Goal: Navigation & Orientation: Understand site structure

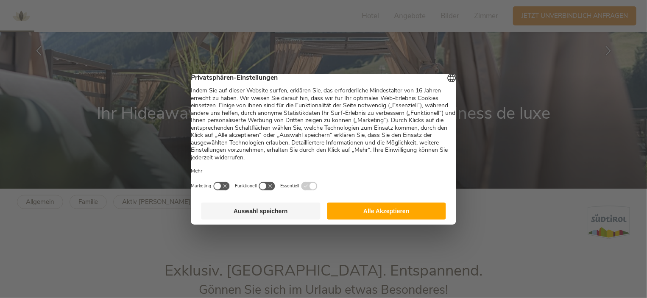
click at [275, 217] on button "Auswahl speichern" at bounding box center [260, 211] width 119 height 17
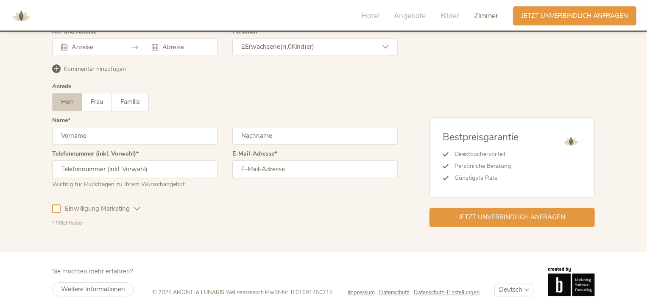
scroll to position [2617, 0]
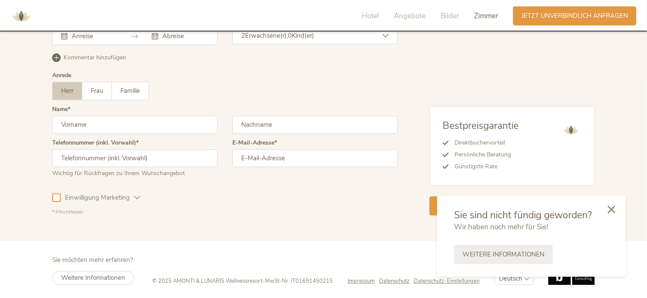
click at [610, 208] on icon at bounding box center [611, 210] width 8 height 8
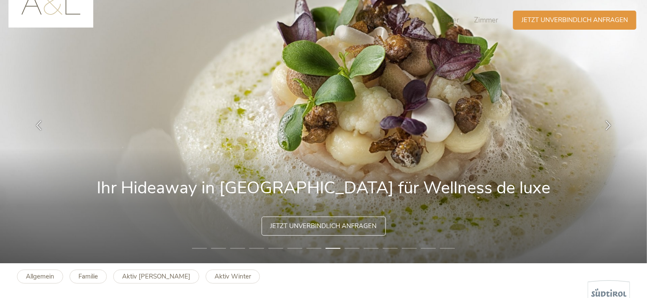
scroll to position [0, 0]
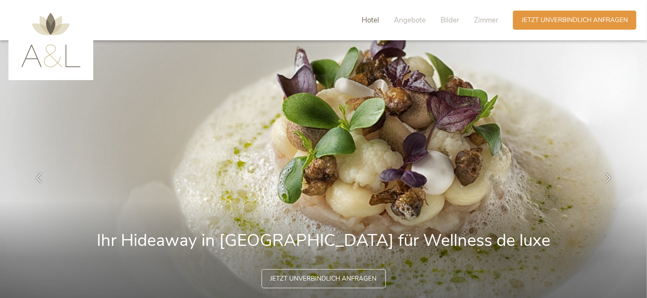
click at [370, 20] on span "Hotel" at bounding box center [370, 20] width 17 height 10
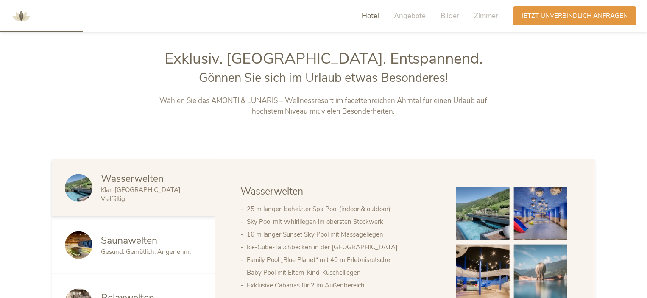
scroll to position [345, 0]
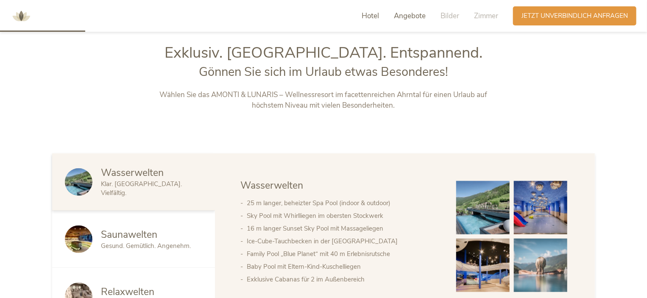
click at [406, 16] on span "Angebote" at bounding box center [410, 16] width 32 height 10
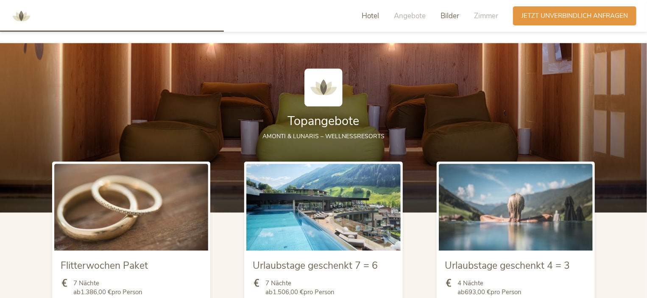
click at [449, 16] on span "Bilder" at bounding box center [449, 16] width 19 height 10
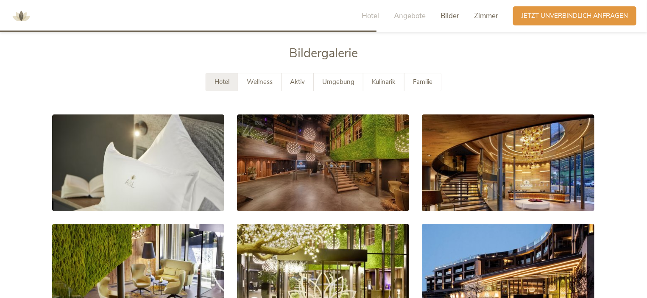
scroll to position [1526, 0]
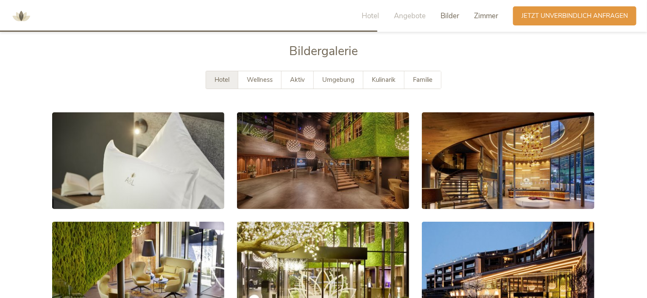
click at [484, 17] on span "Zimmer" at bounding box center [486, 16] width 24 height 10
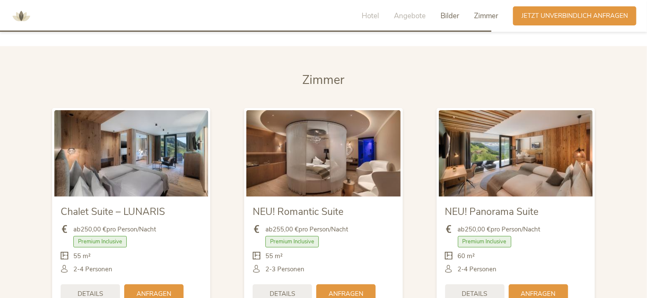
scroll to position [1990, 0]
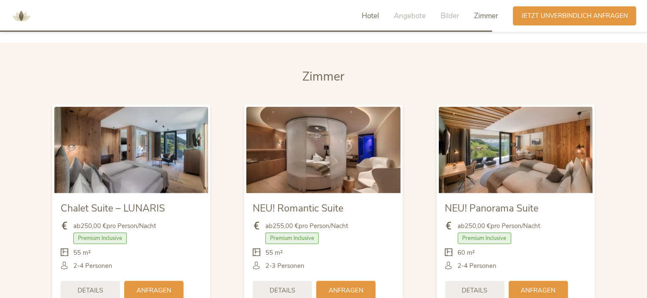
click at [372, 15] on span "Hotel" at bounding box center [370, 16] width 17 height 10
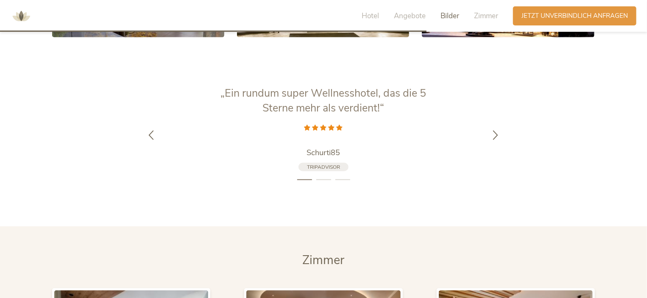
scroll to position [1684, 0]
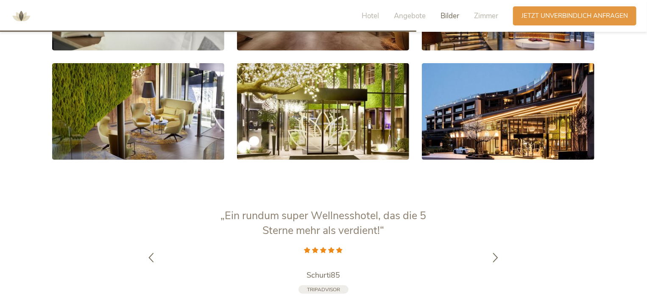
click at [318, 286] on span "Tripadvisor" at bounding box center [323, 289] width 33 height 7
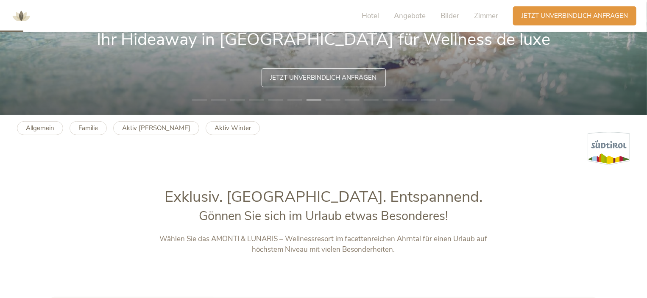
scroll to position [0, 0]
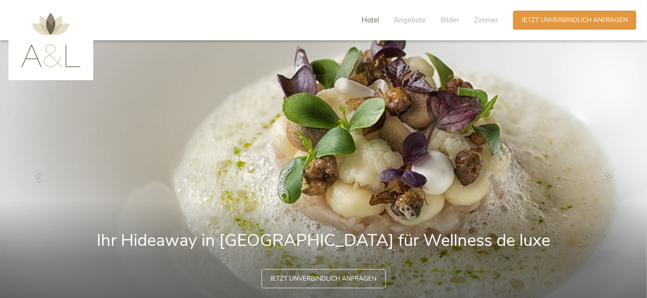
click at [372, 18] on span "Hotel" at bounding box center [370, 20] width 17 height 10
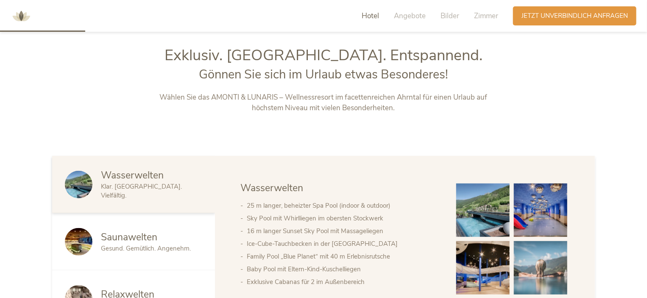
scroll to position [345, 0]
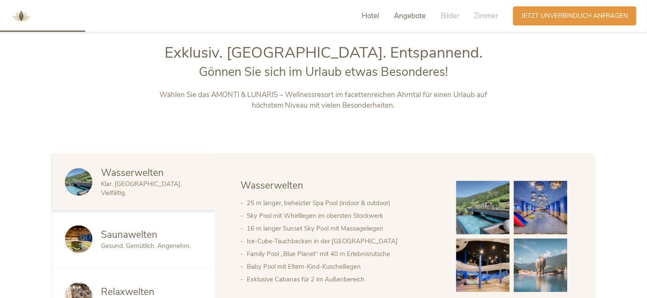
click at [409, 15] on span "Angebote" at bounding box center [410, 16] width 32 height 10
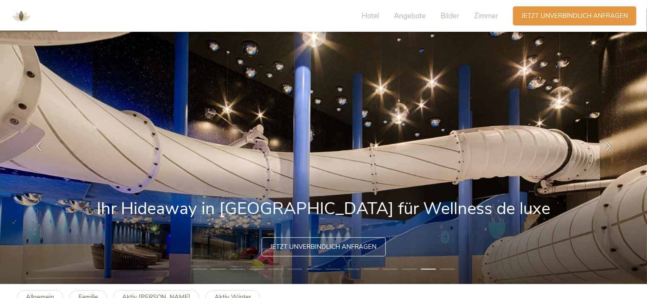
scroll to position [0, 0]
